Goal: Task Accomplishment & Management: Complete application form

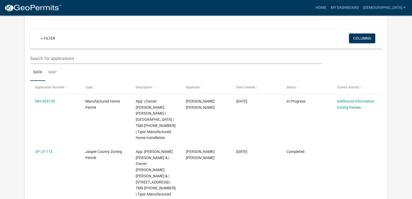
scroll to position [40, 0]
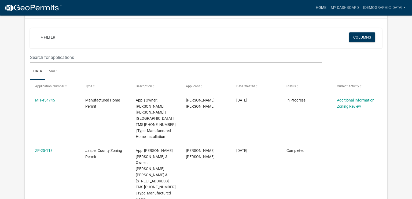
click at [328, 9] on link "Home" at bounding box center [320, 8] width 15 height 10
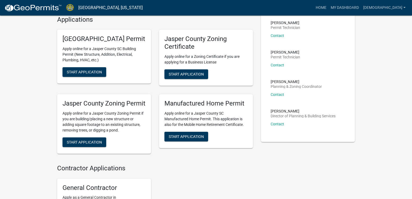
scroll to position [135, 0]
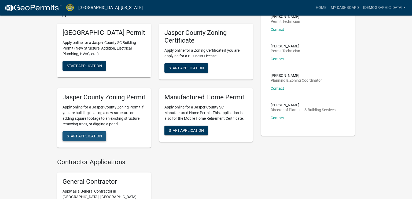
click at [100, 138] on span "Start Application" at bounding box center [84, 136] width 35 height 4
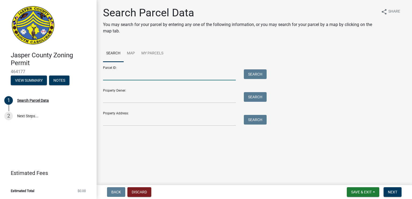
click at [141, 76] on input "Parcel ID:" at bounding box center [169, 74] width 133 height 11
click at [132, 50] on link "Map" at bounding box center [131, 53] width 14 height 17
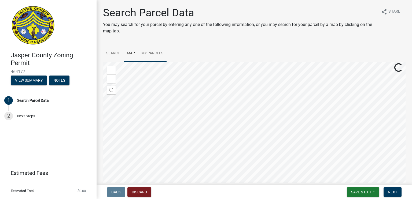
click at [154, 59] on link "My Parcels" at bounding box center [152, 53] width 28 height 17
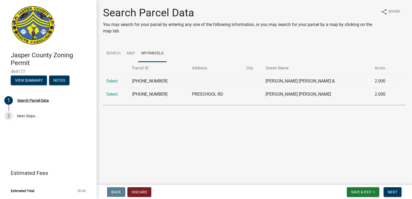
click at [112, 97] on td "Select" at bounding box center [116, 94] width 26 height 13
click at [112, 95] on link "Select" at bounding box center [112, 94] width 12 height 5
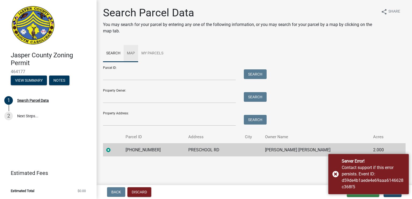
click at [126, 60] on link "Map" at bounding box center [131, 53] width 14 height 17
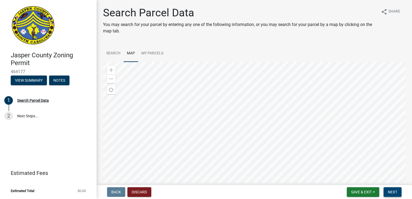
click at [398, 193] on button "Next" at bounding box center [392, 192] width 18 height 10
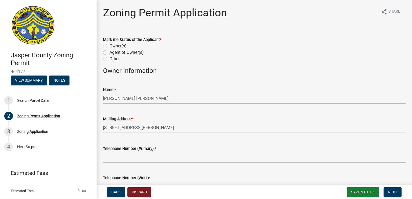
click at [113, 46] on label "Owner(s)" at bounding box center [117, 46] width 17 height 6
click at [113, 46] on input "Owner(s)" at bounding box center [110, 44] width 3 height 3
radio input "true"
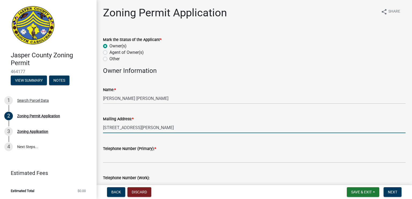
click at [185, 130] on input "[STREET_ADDRESS][PERSON_NAME]" at bounding box center [254, 127] width 302 height 11
click at [156, 128] on input "[STREET_ADDRESS][PERSON_NAME]" at bounding box center [254, 127] width 302 height 11
click at [134, 128] on input "[STREET_ADDRESS][PERSON_NAME]" at bounding box center [254, 127] width 302 height 11
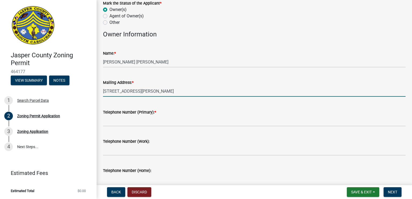
scroll to position [40, 0]
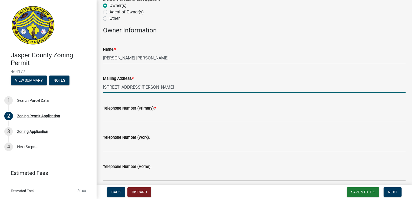
type input "[STREET_ADDRESS][PERSON_NAME]"
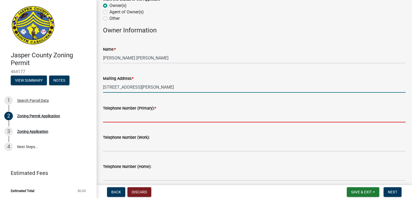
click at [136, 119] on input "Telephone Number (Primary): *" at bounding box center [254, 116] width 302 height 11
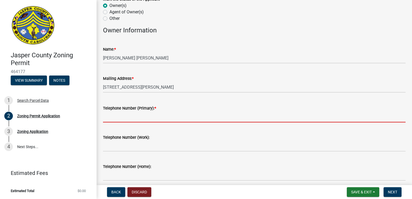
type input "8432956735"
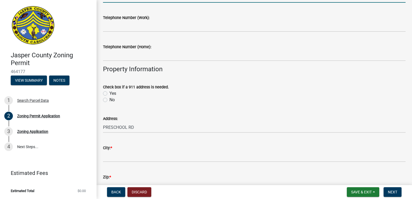
scroll to position [163, 0]
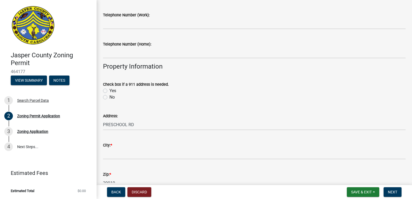
click at [112, 146] on span "*" at bounding box center [111, 145] width 2 height 5
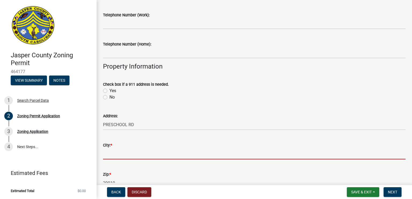
click at [113, 148] on input "City: *" at bounding box center [254, 153] width 302 height 11
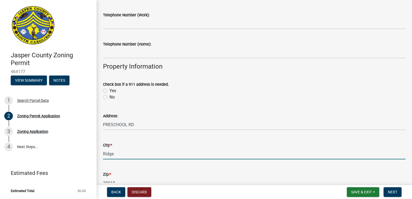
type input "Ridgeland"
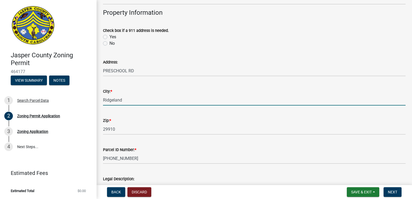
scroll to position [217, 0]
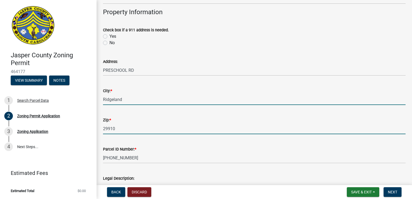
click at [120, 126] on input "29910" at bounding box center [254, 128] width 302 height 11
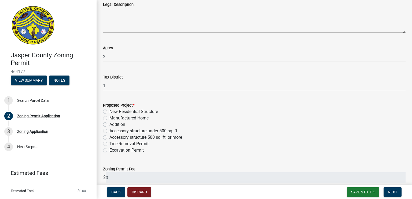
scroll to position [397, 0]
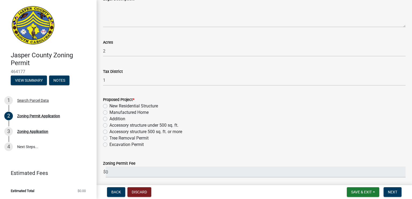
type input "29936"
click at [109, 114] on label "Manufactured Home" at bounding box center [128, 112] width 39 height 6
click at [109, 113] on input "Manufactured Home" at bounding box center [110, 110] width 3 height 3
radio input "true"
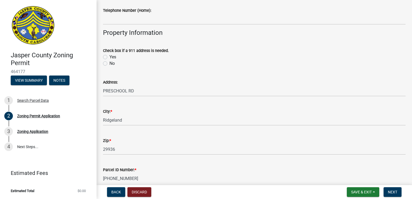
scroll to position [196, 0]
click at [109, 65] on label "No" at bounding box center [111, 64] width 5 height 6
click at [109, 64] on input "No" at bounding box center [110, 62] width 3 height 3
radio input "true"
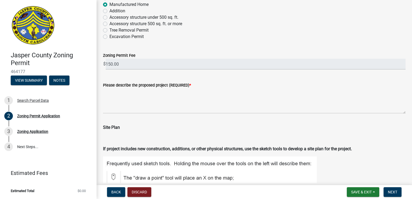
scroll to position [505, 0]
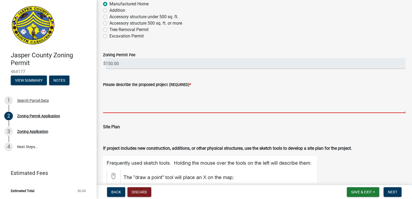
click at [113, 102] on textarea "Please describe the proposed project (REQUIRED) *" at bounding box center [254, 100] width 302 height 25
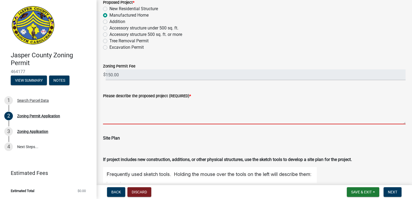
scroll to position [496, 0]
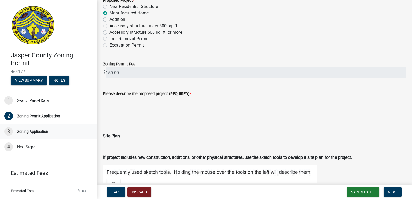
click at [110, 111] on textarea "Please describe the proposed project (REQUIRED) *" at bounding box center [254, 109] width 302 height 25
click at [0, 128] on link "3 Zoning Application" at bounding box center [48, 132] width 96 height 16
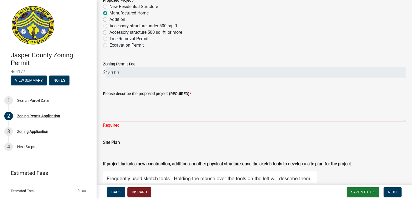
click at [130, 121] on textarea "Please describe the proposed project (REQUIRED) *" at bounding box center [254, 109] width 302 height 25
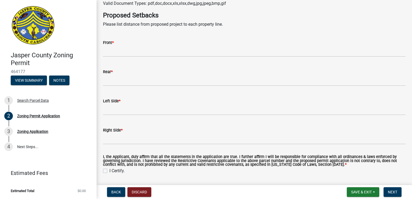
scroll to position [926, 0]
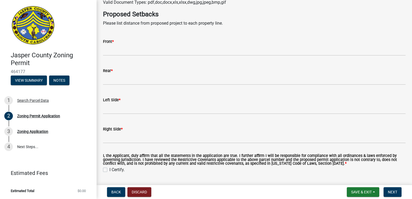
type textarea "To move in a mobile home."
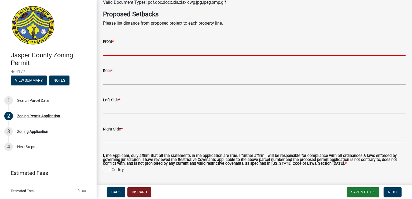
click at [113, 53] on input "Front *" at bounding box center [254, 50] width 302 height 11
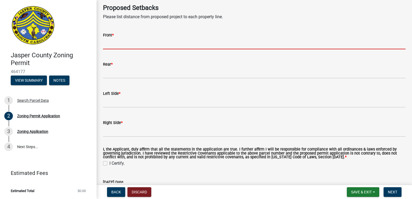
scroll to position [920, 0]
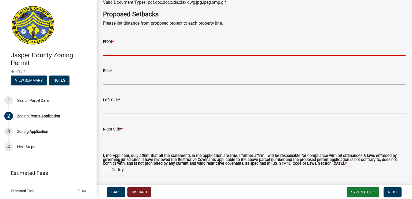
type input "1"
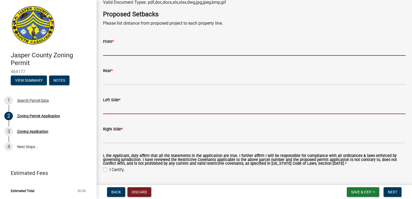
click at [132, 106] on form "Left Side *" at bounding box center [254, 105] width 302 height 17
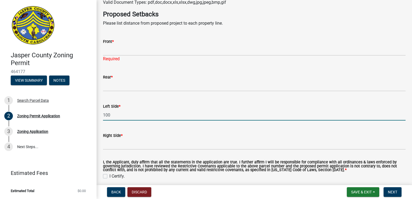
type input "100"
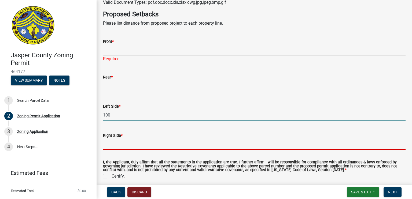
click at [136, 143] on input "Right Side *" at bounding box center [254, 144] width 302 height 11
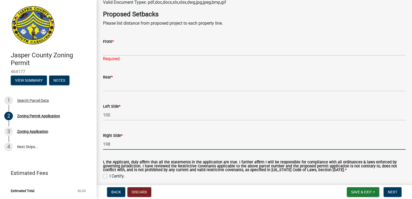
type input "198"
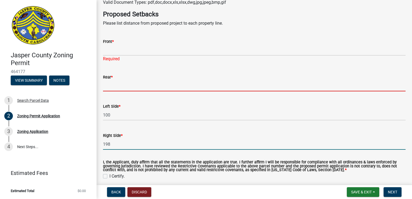
click at [118, 84] on input "Rear *" at bounding box center [254, 85] width 302 height 11
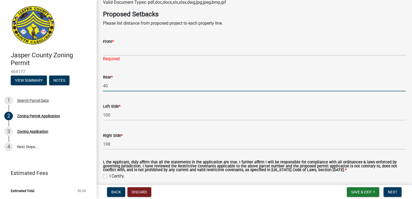
type input "40"
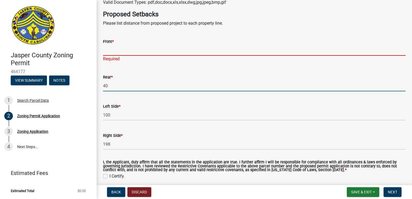
click at [124, 51] on input "Front *" at bounding box center [254, 50] width 302 height 11
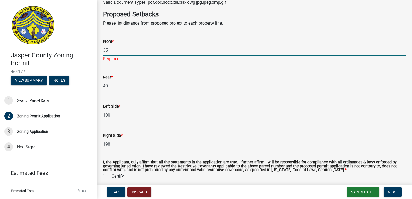
type input "3"
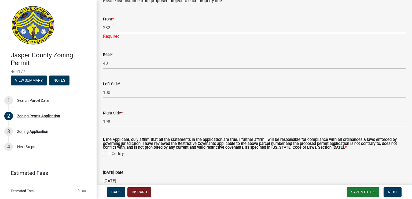
scroll to position [953, 0]
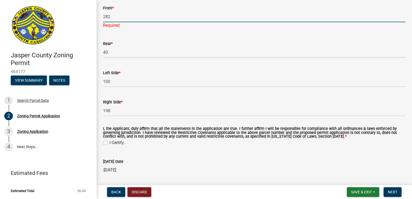
type input "282"
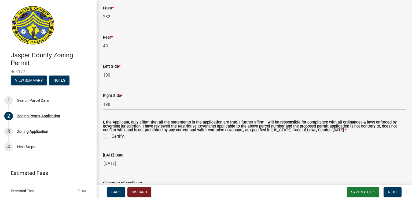
click at [111, 142] on wm-data-entity-input "I, the Applicant, duly affirm that all the statements in the application are tr…" at bounding box center [254, 129] width 302 height 30
click at [110, 137] on label "I Certify." at bounding box center [116, 136] width 15 height 6
click at [110, 137] on input "I Certify." at bounding box center [110, 134] width 3 height 3
checkbox input "true"
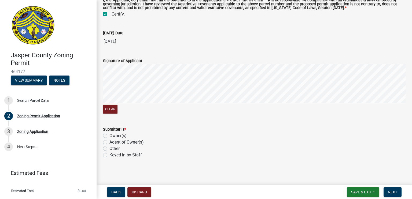
scroll to position [1076, 0]
click at [113, 137] on label "Owner(s)" at bounding box center [117, 135] width 17 height 6
click at [113, 136] on input "Owner(s)" at bounding box center [110, 133] width 3 height 3
radio input "true"
click at [0, 100] on link "1 Search Parcel Data" at bounding box center [48, 101] width 96 height 16
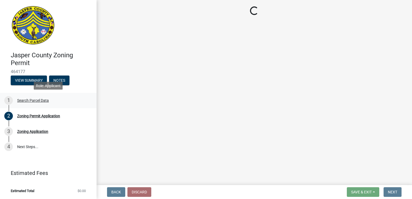
scroll to position [0, 0]
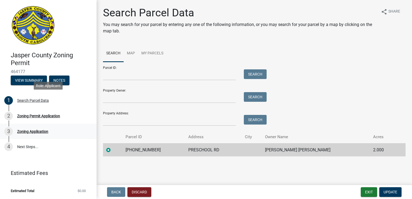
click at [4, 132] on link "3 Zoning Application" at bounding box center [48, 132] width 96 height 16
click at [9, 135] on div "3" at bounding box center [8, 131] width 9 height 9
click at [5, 135] on div "3" at bounding box center [8, 131] width 9 height 9
click at [8, 133] on div "3" at bounding box center [8, 131] width 9 height 9
click at [9, 132] on div "3" at bounding box center [8, 131] width 9 height 9
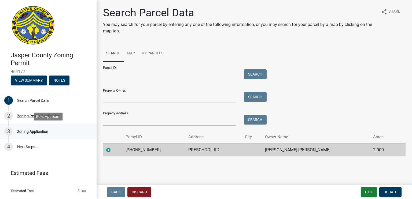
click at [8, 137] on link "3 Zoning Application" at bounding box center [48, 132] width 96 height 16
click at [12, 116] on div "2" at bounding box center [8, 116] width 9 height 9
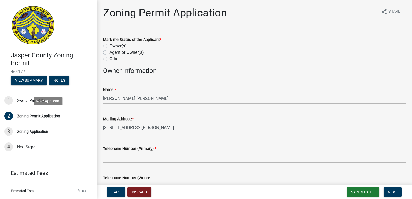
click at [120, 50] on label "Agent of Owner(s)" at bounding box center [126, 52] width 34 height 6
click at [113, 50] on input "Agent of Owner(s)" at bounding box center [110, 50] width 3 height 3
radio input "true"
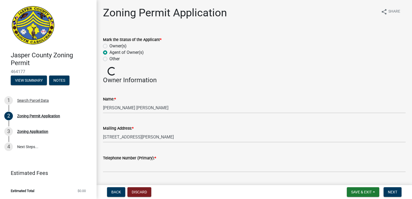
click at [118, 45] on label "Owner(s)" at bounding box center [117, 46] width 17 height 6
click at [113, 45] on input "Owner(s)" at bounding box center [110, 44] width 3 height 3
radio input "true"
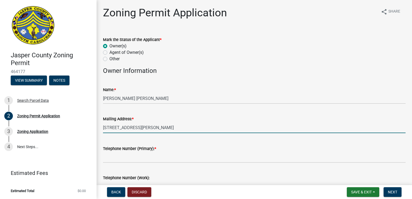
click at [184, 127] on input "[STREET_ADDRESS][PERSON_NAME]" at bounding box center [254, 127] width 302 height 11
click at [155, 126] on input "[STREET_ADDRESS][PERSON_NAME]" at bounding box center [254, 127] width 302 height 11
click at [132, 126] on input "[STREET_ADDRESS][PERSON_NAME]" at bounding box center [254, 127] width 302 height 11
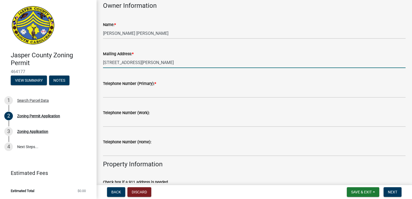
scroll to position [66, 0]
type input "[STREET_ADDRESS][PERSON_NAME]"
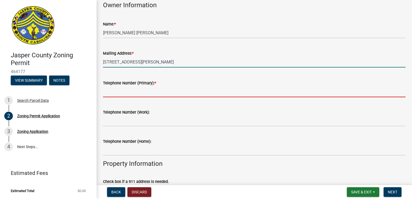
click at [200, 93] on input "Telephone Number (Primary): *" at bounding box center [254, 91] width 302 height 11
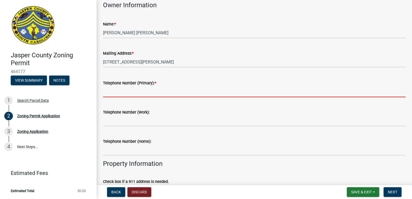
type input "8432956735"
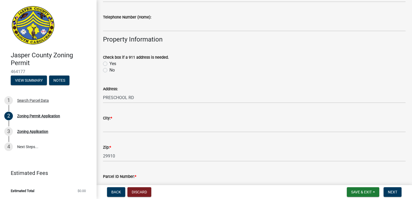
scroll to position [206, 0]
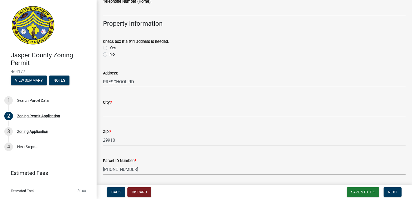
click at [111, 55] on label "No" at bounding box center [111, 54] width 5 height 6
click at [111, 55] on input "No" at bounding box center [110, 52] width 3 height 3
radio input "true"
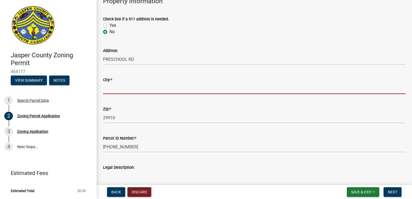
click at [170, 86] on input "City: *" at bounding box center [254, 88] width 302 height 11
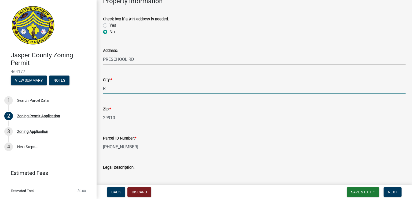
type input "Ridgeland"
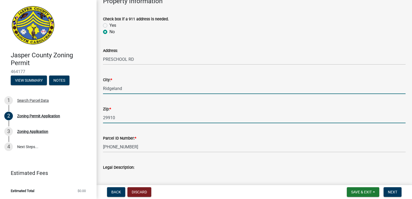
click at [158, 117] on input "29910" at bounding box center [254, 117] width 302 height 11
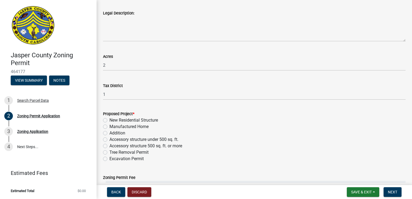
scroll to position [383, 0]
type input "29936"
click at [145, 127] on label "Manufactured Home" at bounding box center [128, 127] width 39 height 6
click at [113, 127] on input "Manufactured Home" at bounding box center [110, 125] width 3 height 3
radio input "true"
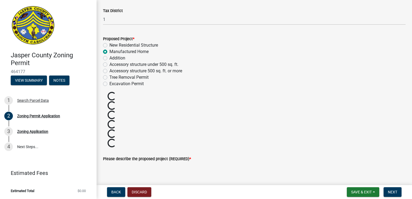
scroll to position [461, 0]
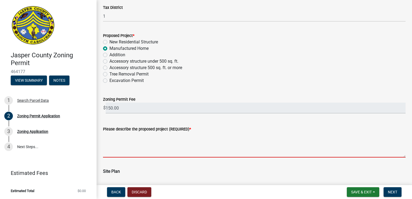
click at [211, 152] on textarea "Please describe the proposed project (REQUIRED) *" at bounding box center [254, 144] width 302 height 25
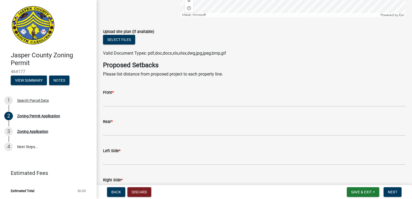
scroll to position [874, 0]
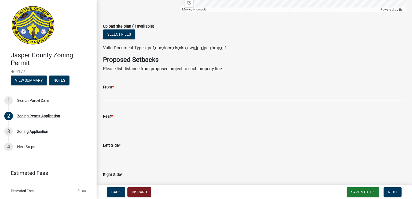
type textarea "To move in a mobile home."
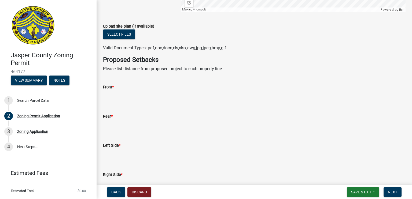
click at [177, 93] on input "Front *" at bounding box center [254, 95] width 302 height 11
type input "282"
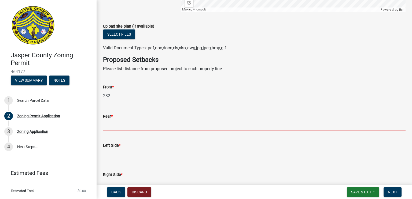
click at [163, 126] on input "Rear *" at bounding box center [254, 124] width 302 height 11
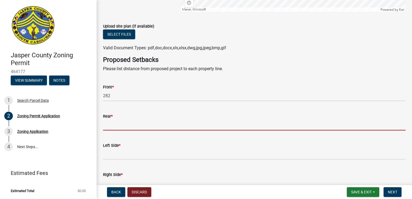
type input "240"
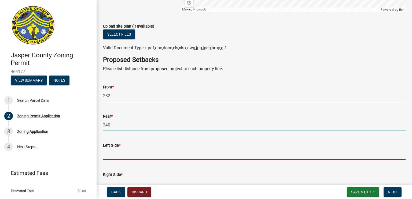
click at [156, 152] on input "Left Side *" at bounding box center [254, 154] width 302 height 11
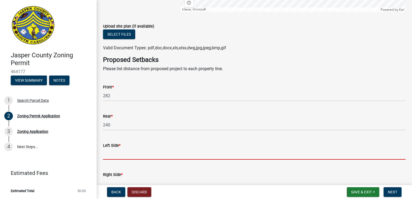
type input "45"
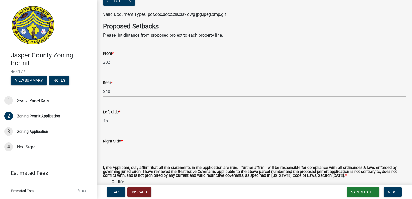
scroll to position [931, 0]
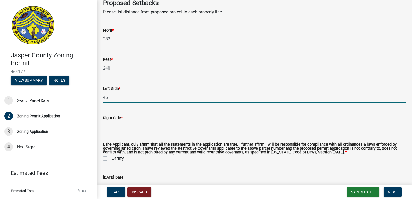
click at [172, 126] on input "Right Side *" at bounding box center [254, 126] width 302 height 11
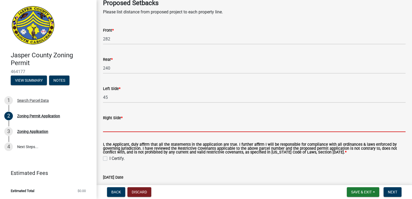
type input "198"
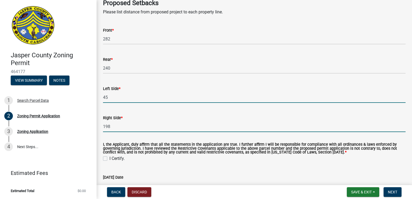
click at [173, 99] on input "45" at bounding box center [254, 97] width 302 height 11
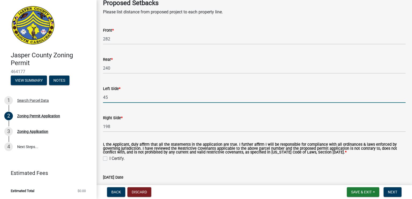
type input "4"
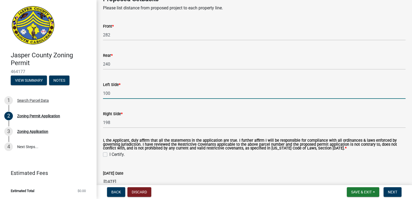
scroll to position [930, 0]
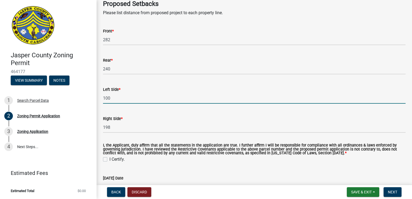
type input "100"
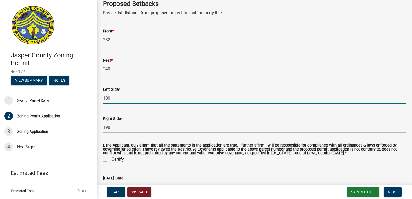
click at [118, 70] on input "240" at bounding box center [254, 68] width 302 height 11
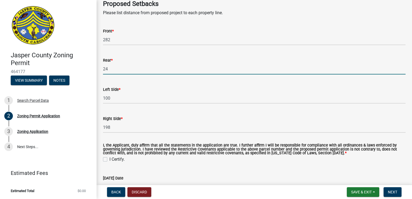
type input "2"
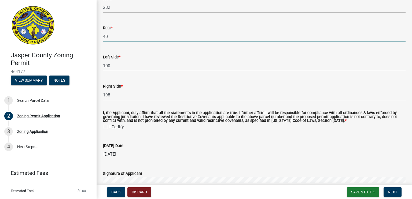
scroll to position [963, 0]
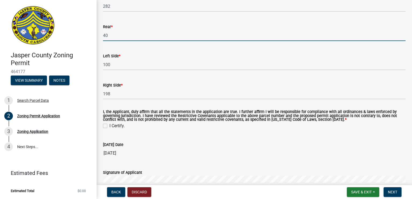
type input "40"
click at [237, 132] on wm-data-entity-input "I, the Applicant, duly affirm that all the statements in the application are tr…" at bounding box center [254, 119] width 302 height 30
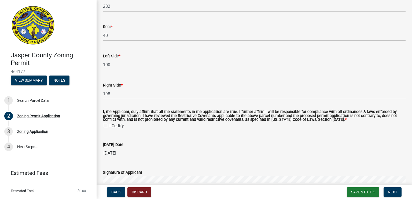
click at [109, 123] on label "I Certify." at bounding box center [116, 126] width 15 height 6
click at [109, 123] on input "I Certify." at bounding box center [110, 124] width 3 height 3
checkbox input "true"
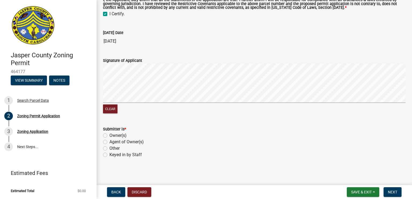
scroll to position [1076, 0]
click at [121, 135] on label "Owner(s)" at bounding box center [117, 135] width 17 height 6
click at [113, 135] on input "Owner(s)" at bounding box center [110, 133] width 3 height 3
radio input "true"
click at [393, 193] on span "Next" at bounding box center [391, 192] width 9 height 4
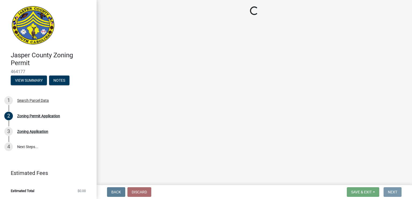
scroll to position [0, 0]
